Goal: Use online tool/utility: Utilize a website feature to perform a specific function

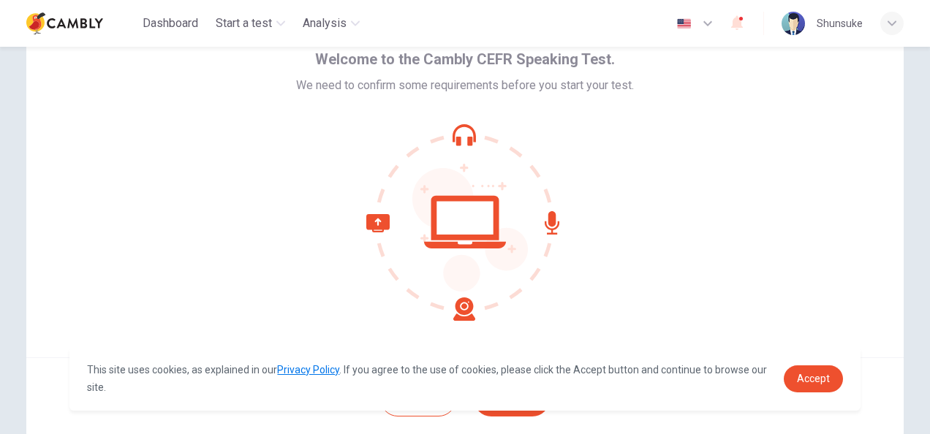
scroll to position [146, 0]
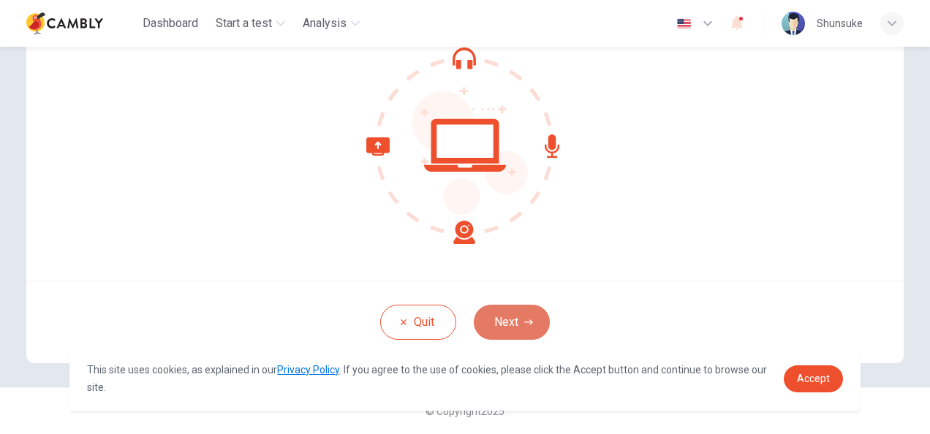
click at [501, 316] on button "Next" at bounding box center [512, 322] width 76 height 35
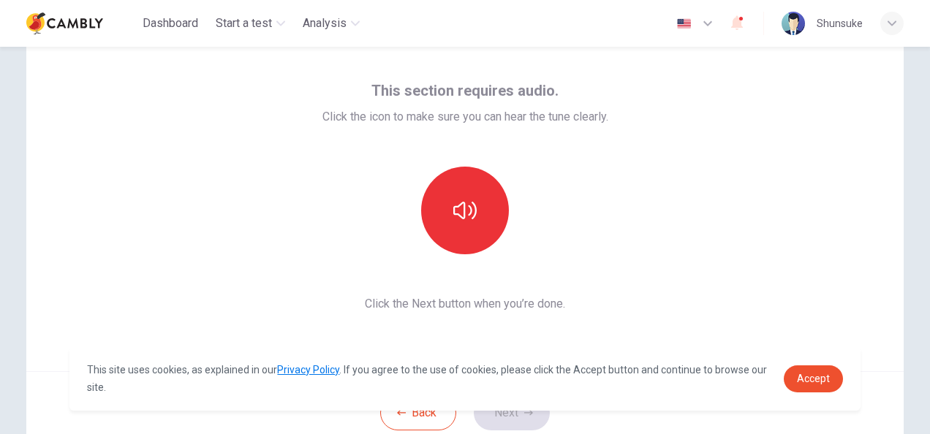
scroll to position [55, 0]
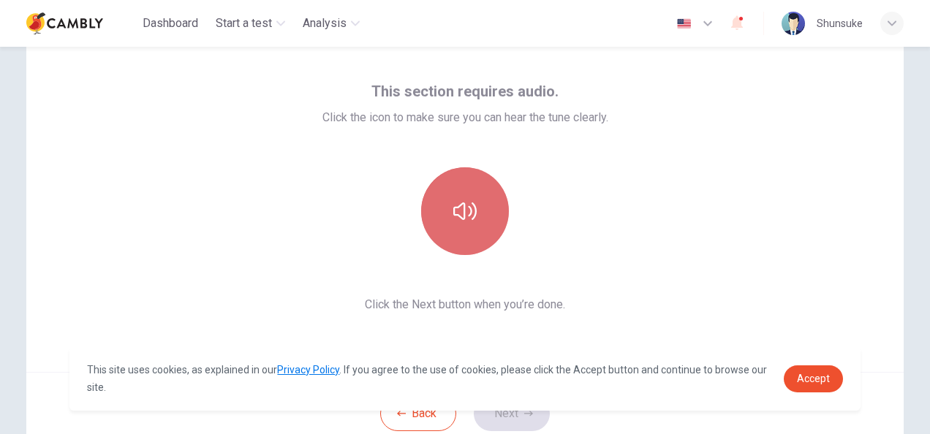
click at [459, 206] on icon "button" at bounding box center [464, 211] width 23 height 23
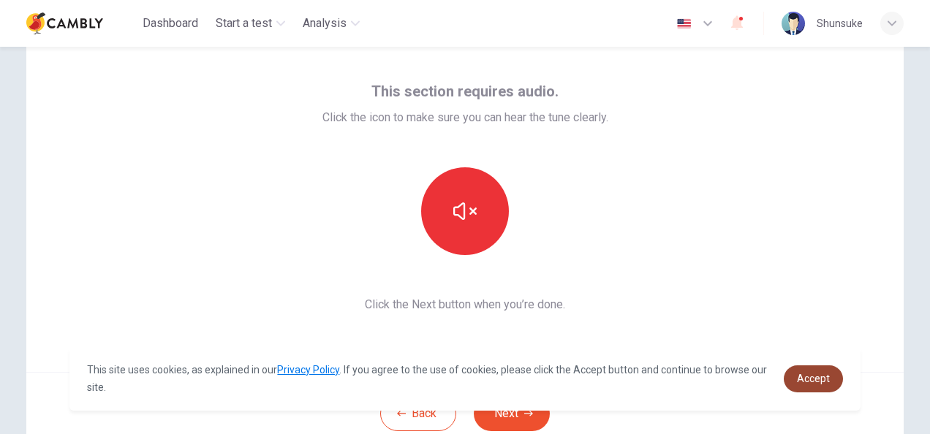
click at [829, 373] on link "Accept" at bounding box center [813, 379] width 59 height 27
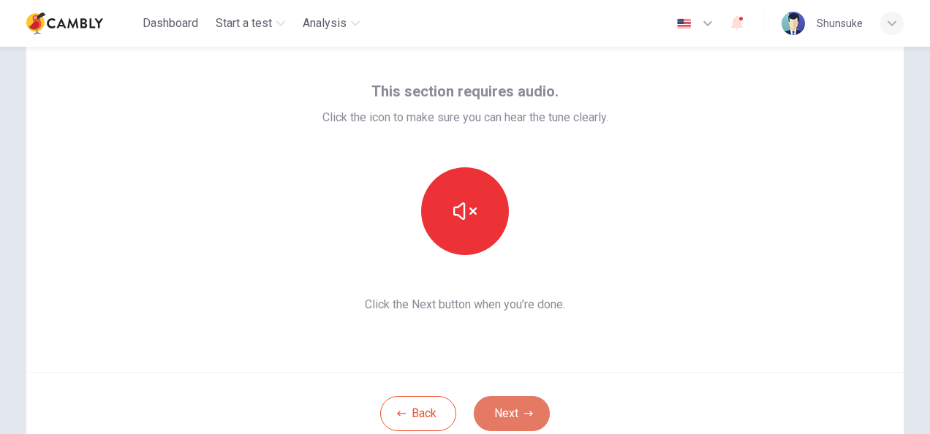
click at [493, 408] on button "Next" at bounding box center [512, 413] width 76 height 35
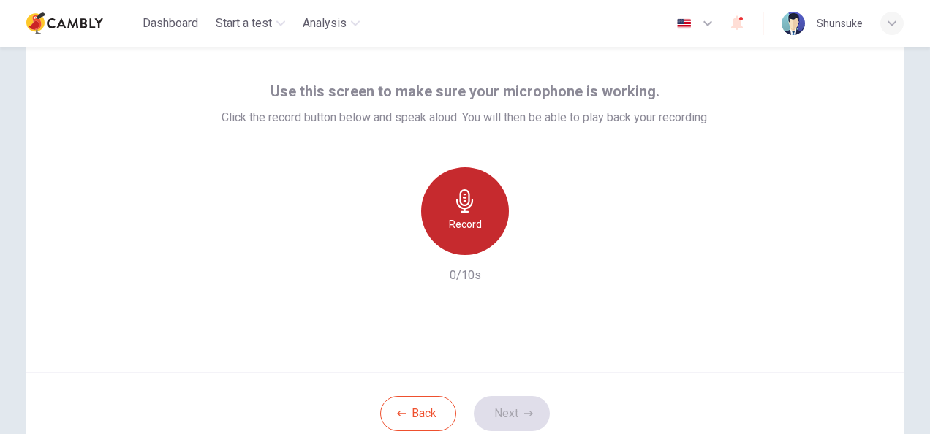
click at [471, 214] on div "Record" at bounding box center [465, 211] width 88 height 88
click at [461, 219] on h6 "Record" at bounding box center [465, 225] width 33 height 18
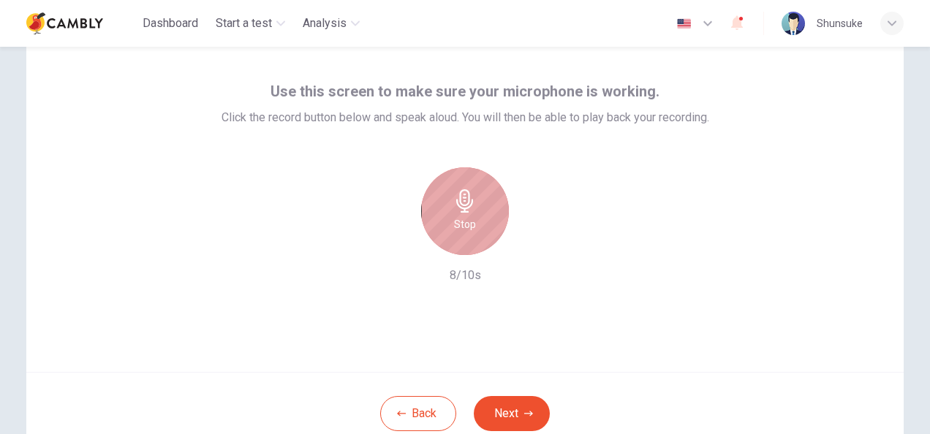
click at [480, 231] on div "Stop" at bounding box center [465, 211] width 88 height 88
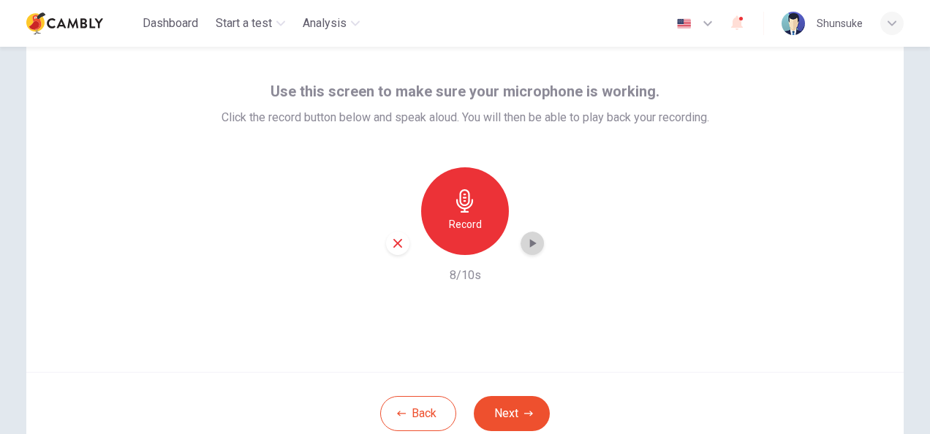
click at [526, 246] on icon "button" at bounding box center [532, 243] width 15 height 15
click at [500, 407] on button "Next" at bounding box center [512, 413] width 76 height 35
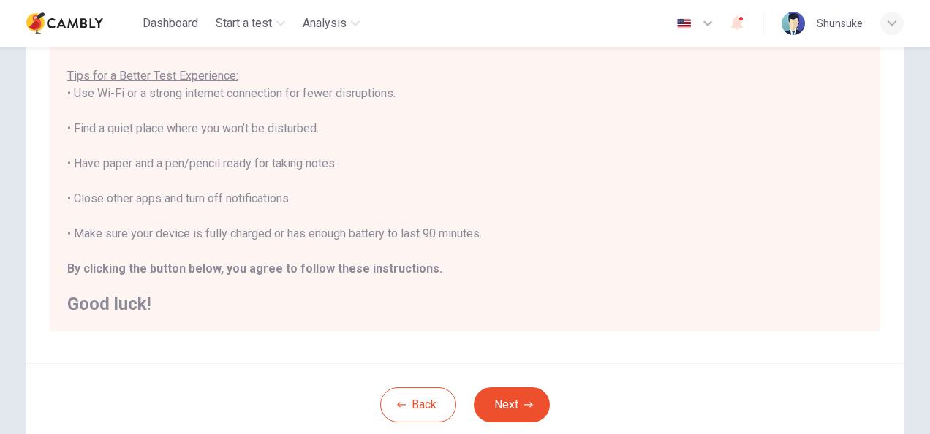
scroll to position [332, 0]
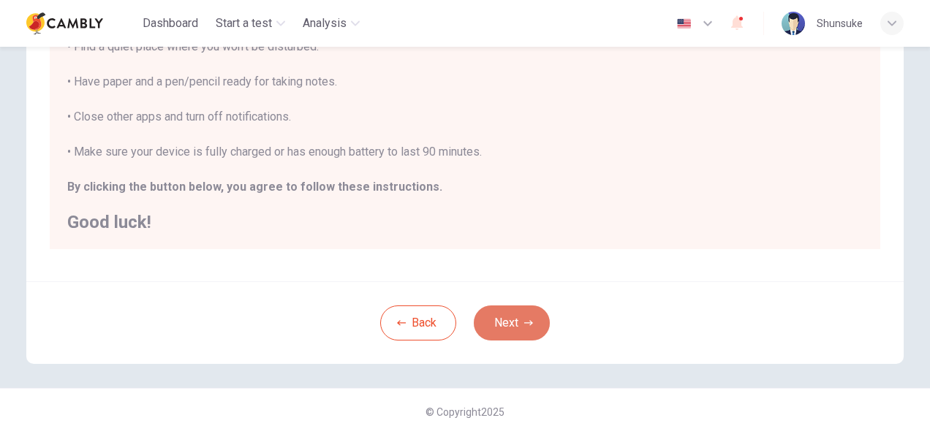
click at [513, 316] on button "Next" at bounding box center [512, 323] width 76 height 35
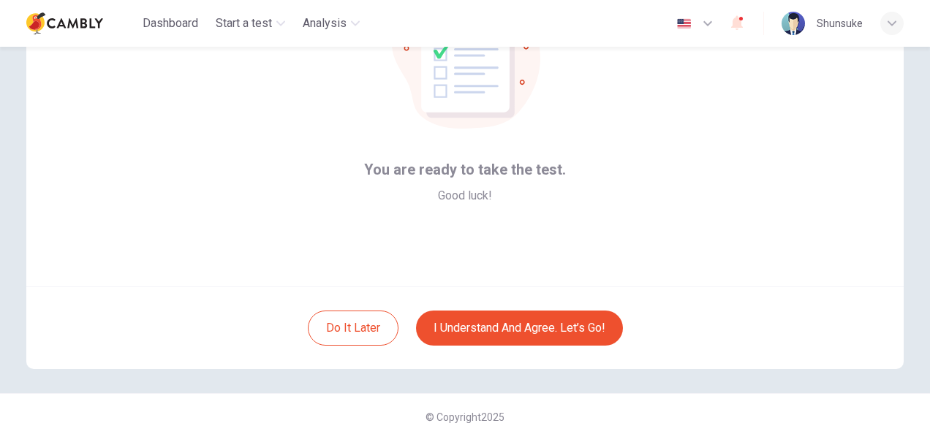
scroll to position [146, 0]
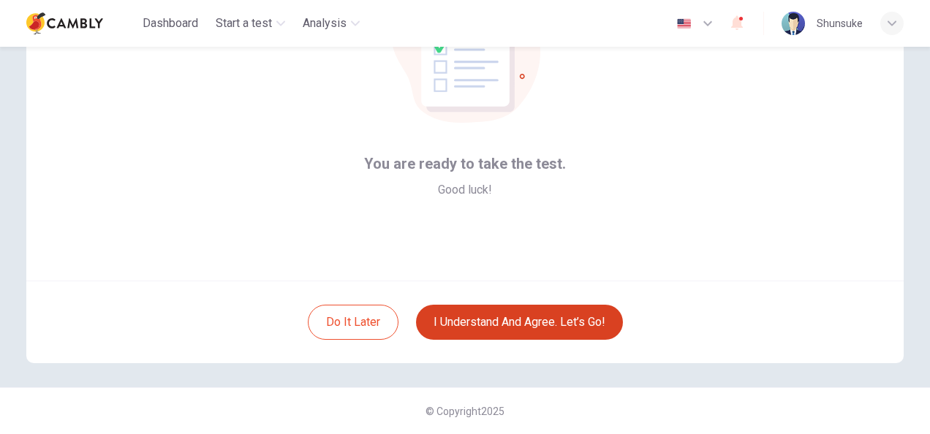
click at [493, 320] on button "I understand and agree. Let’s go!" at bounding box center [519, 322] width 207 height 35
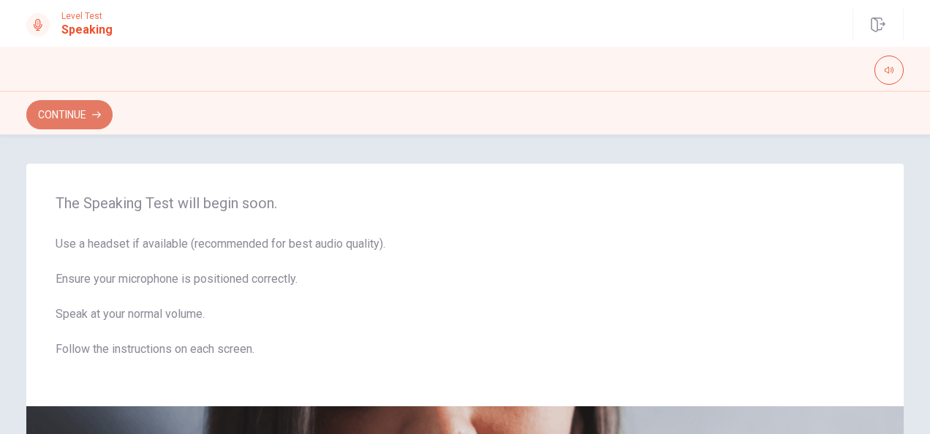
click at [97, 110] on icon "button" at bounding box center [96, 114] width 9 height 9
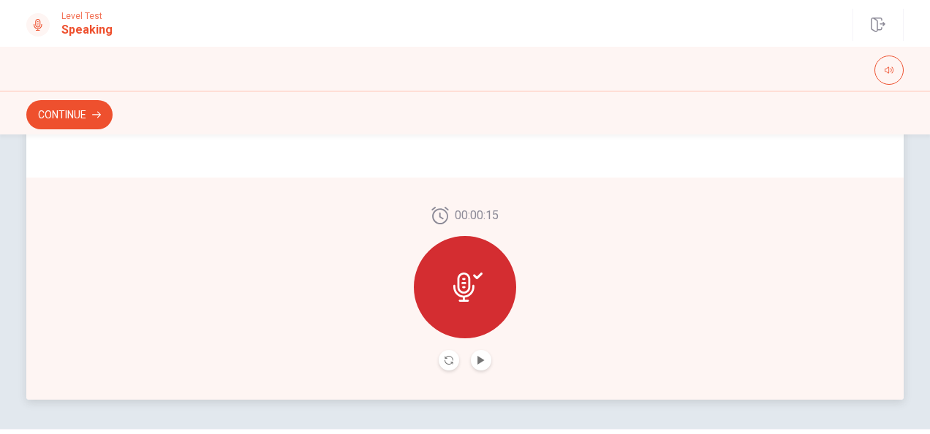
scroll to position [402, 0]
click at [477, 364] on icon "Play Audio" at bounding box center [481, 359] width 9 height 9
click at [471, 361] on button "Pause Audio" at bounding box center [481, 360] width 20 height 20
click at [471, 361] on button "Play Audio" at bounding box center [481, 360] width 20 height 20
click at [96, 110] on button "Continue" at bounding box center [69, 114] width 86 height 29
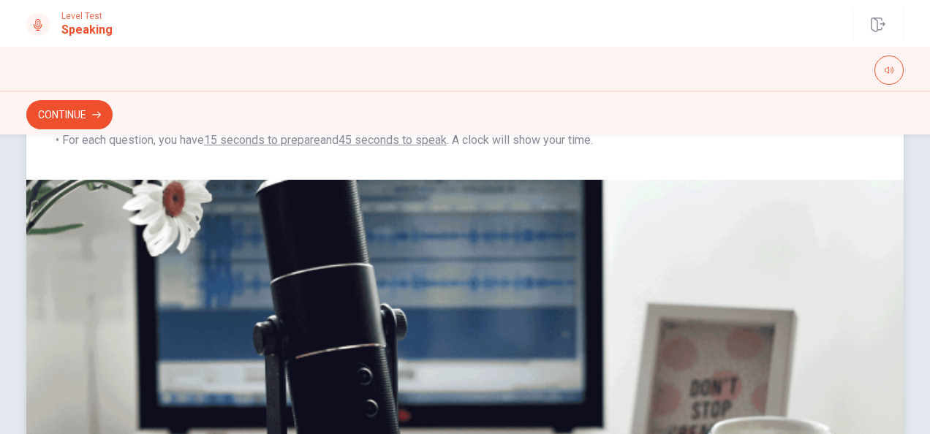
scroll to position [443, 0]
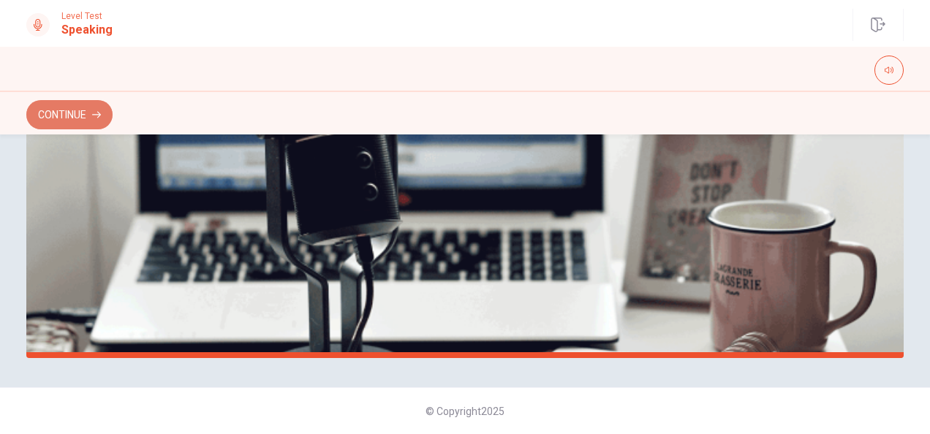
click at [85, 116] on button "Continue" at bounding box center [69, 114] width 86 height 29
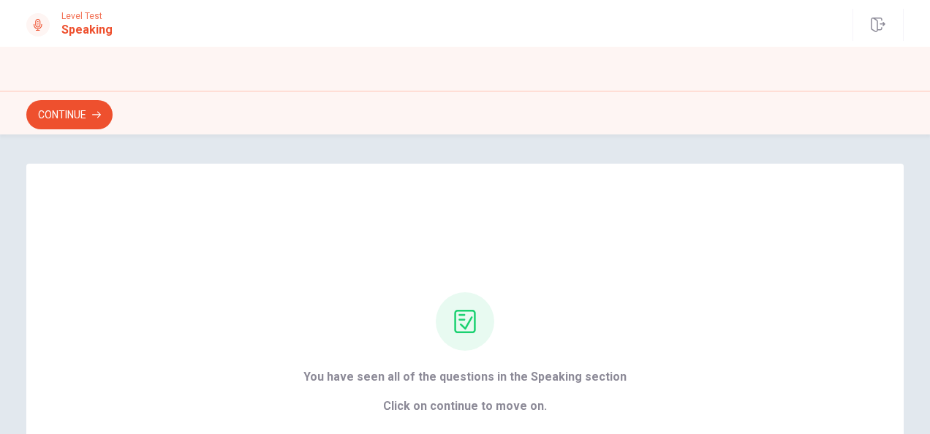
scroll to position [94, 0]
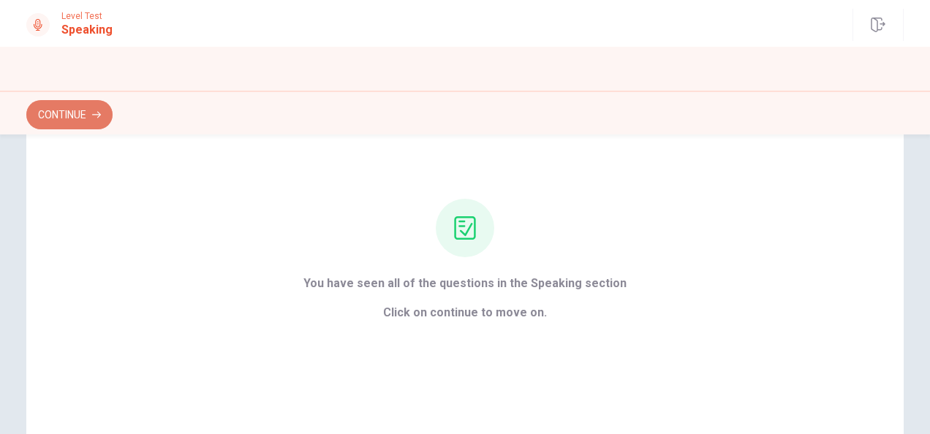
click at [85, 110] on button "Continue" at bounding box center [69, 114] width 86 height 29
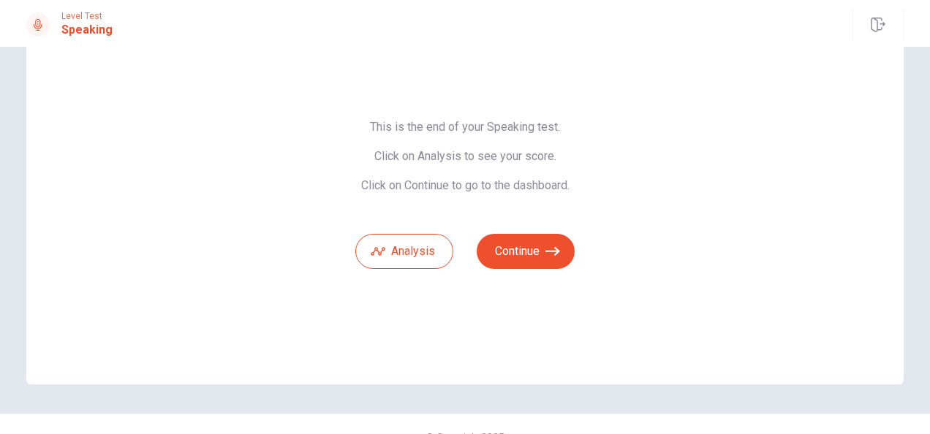
scroll to position [73, 0]
click at [505, 259] on button "Continue" at bounding box center [526, 250] width 98 height 35
